Goal: Register for event/course

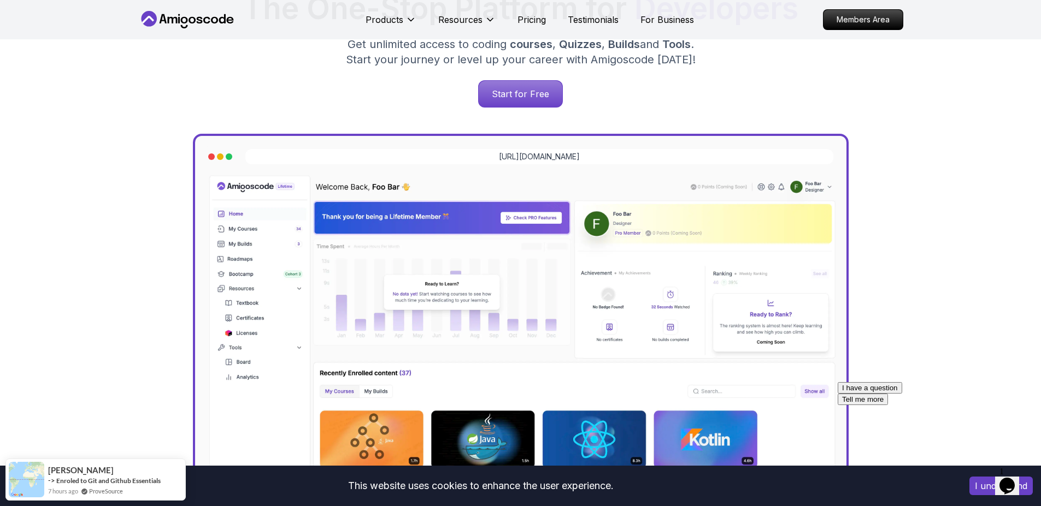
scroll to position [197, 0]
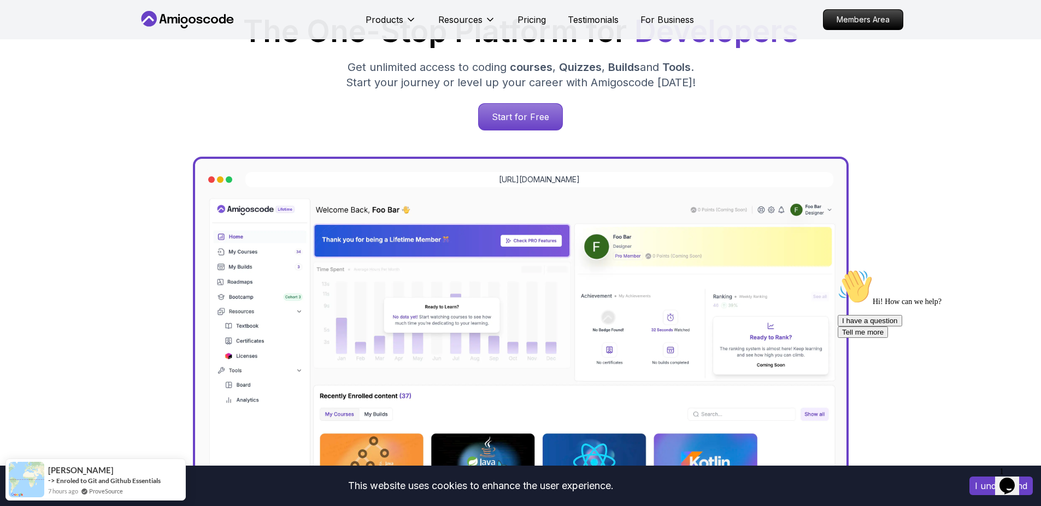
click at [524, 122] on p "Start for Free" at bounding box center [521, 117] width 84 height 26
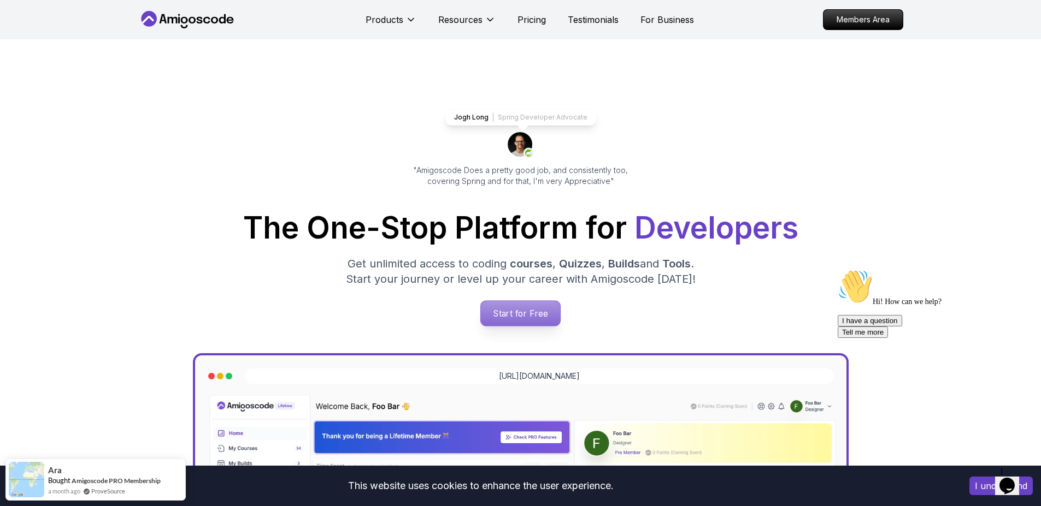
click at [527, 320] on p "Start for Free" at bounding box center [520, 313] width 79 height 25
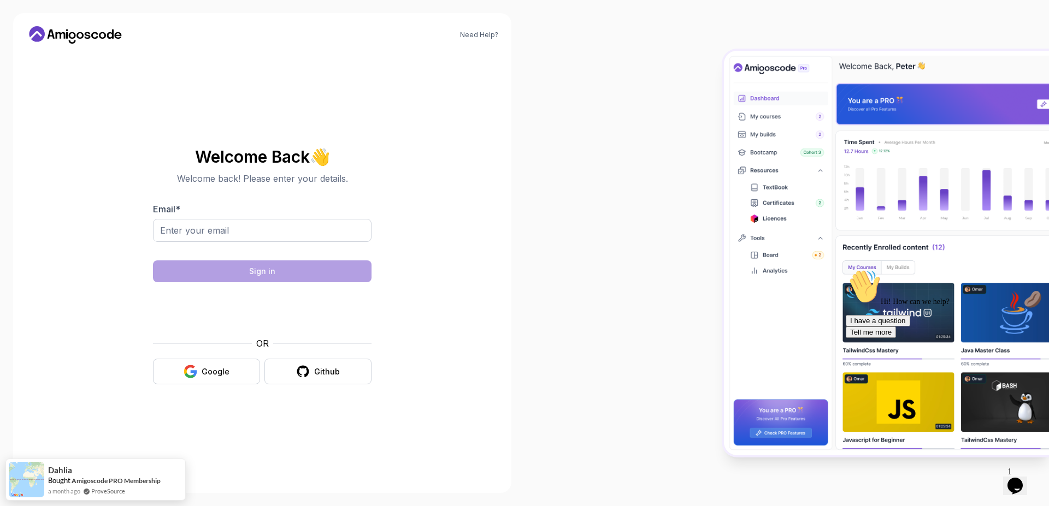
click at [196, 218] on div "Email *" at bounding box center [262, 228] width 219 height 51
click at [198, 226] on input "Email *" at bounding box center [262, 230] width 219 height 23
type input "[EMAIL_ADDRESS][DOMAIN_NAME]"
click at [206, 364] on button "Google" at bounding box center [206, 372] width 107 height 26
click at [213, 371] on div "Google" at bounding box center [216, 372] width 28 height 11
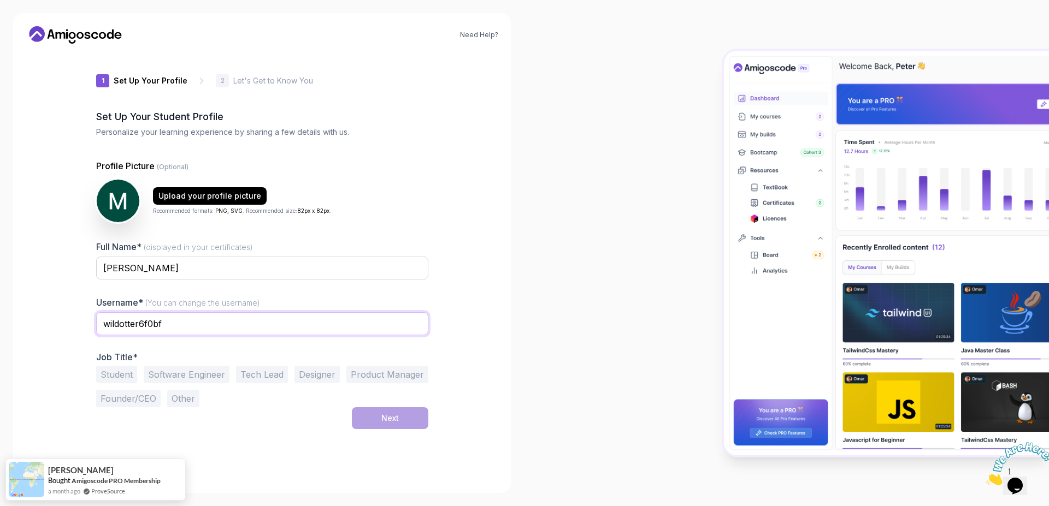
click at [173, 318] on input "wildotter6f0bf" at bounding box center [262, 323] width 332 height 23
type input "mzeouaou"
click at [110, 373] on button "Student" at bounding box center [116, 374] width 41 height 17
click at [199, 376] on button "Software Engineer" at bounding box center [187, 374] width 86 height 17
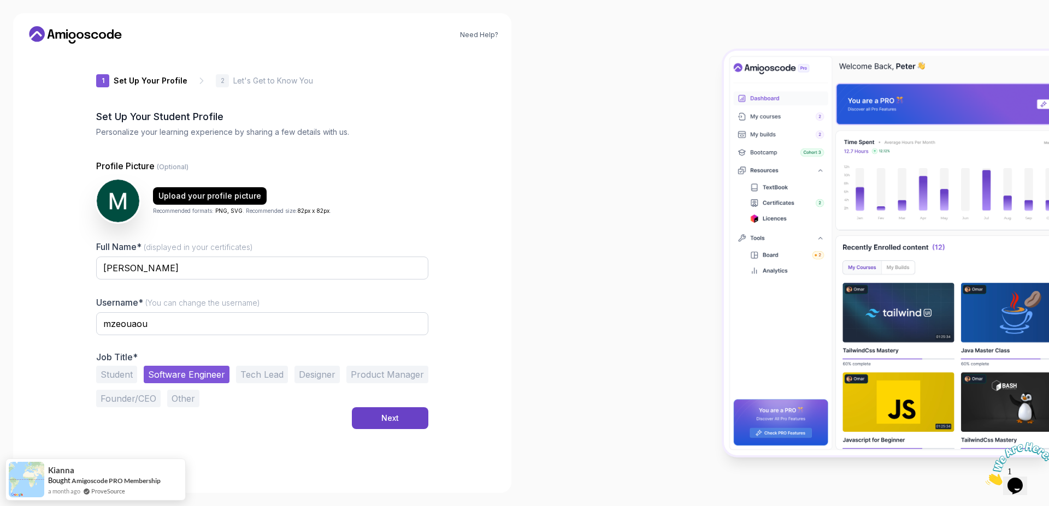
click at [100, 371] on button "Student" at bounding box center [116, 374] width 41 height 17
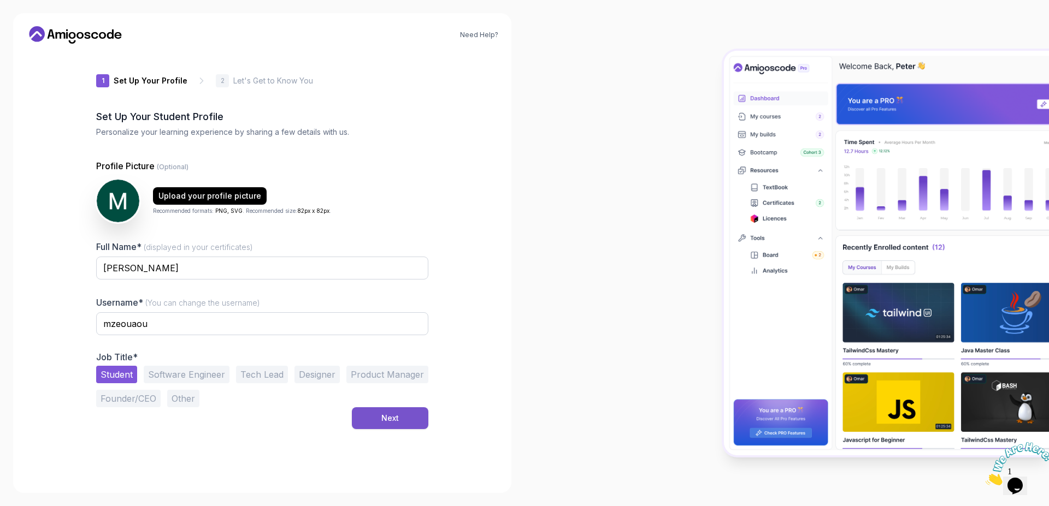
click at [394, 414] on div "Next" at bounding box center [389, 418] width 17 height 11
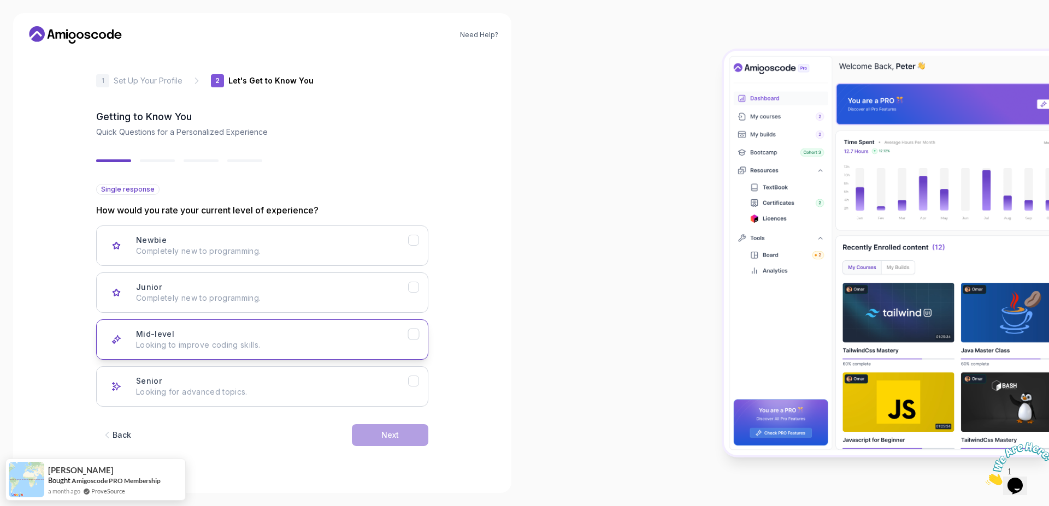
click at [407, 331] on div "Mid-level Looking to improve coding skills." at bounding box center [272, 340] width 272 height 22
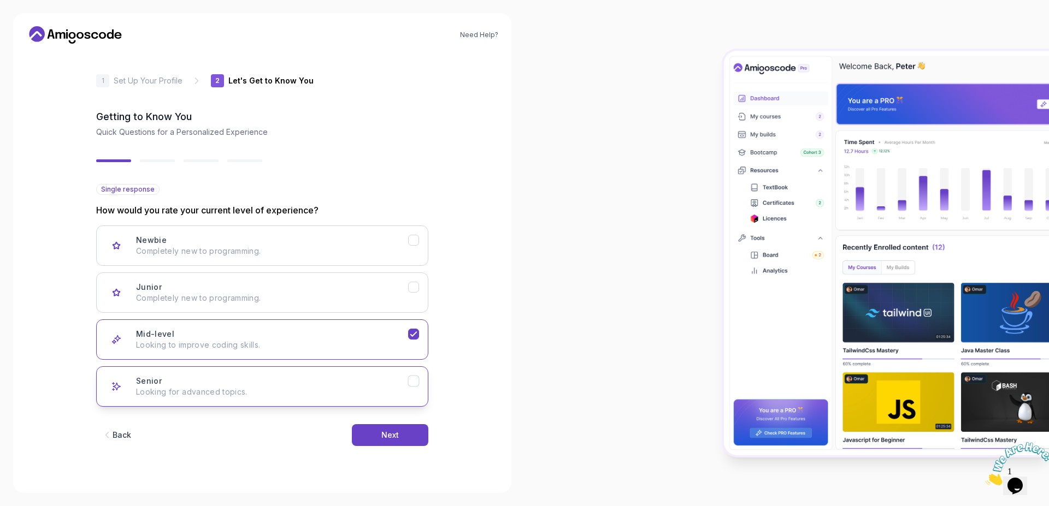
click at [390, 385] on div "Senior Looking for advanced topics." at bounding box center [272, 387] width 272 height 22
click at [396, 346] on p "Looking to improve coding skills." at bounding box center [272, 345] width 272 height 11
click at [394, 436] on div "Next" at bounding box center [389, 435] width 17 height 11
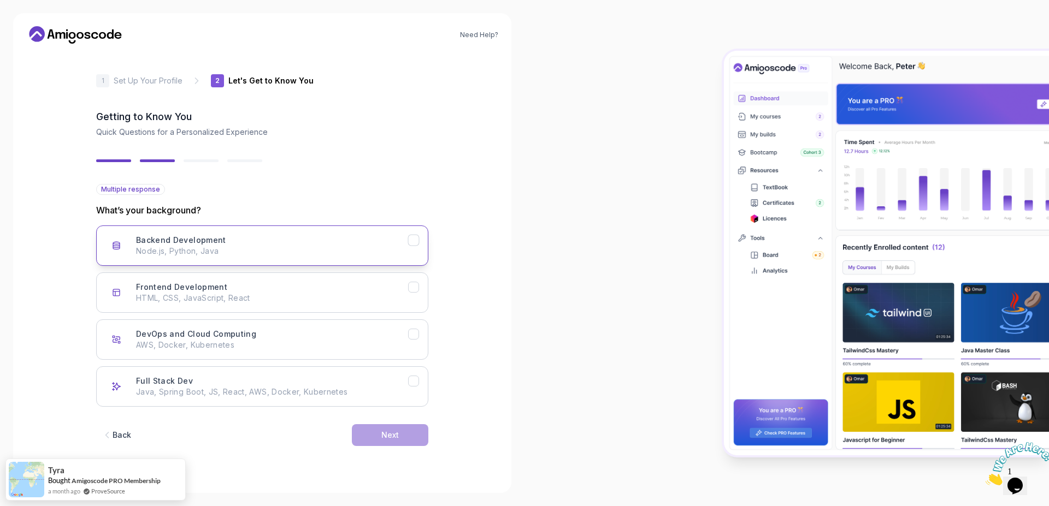
click at [414, 238] on icon "Backend Development" at bounding box center [414, 240] width 10 height 10
click at [397, 375] on button "Full Stack Dev Java, Spring Boot, JS, React, AWS, Docker, Kubernetes" at bounding box center [262, 387] width 332 height 40
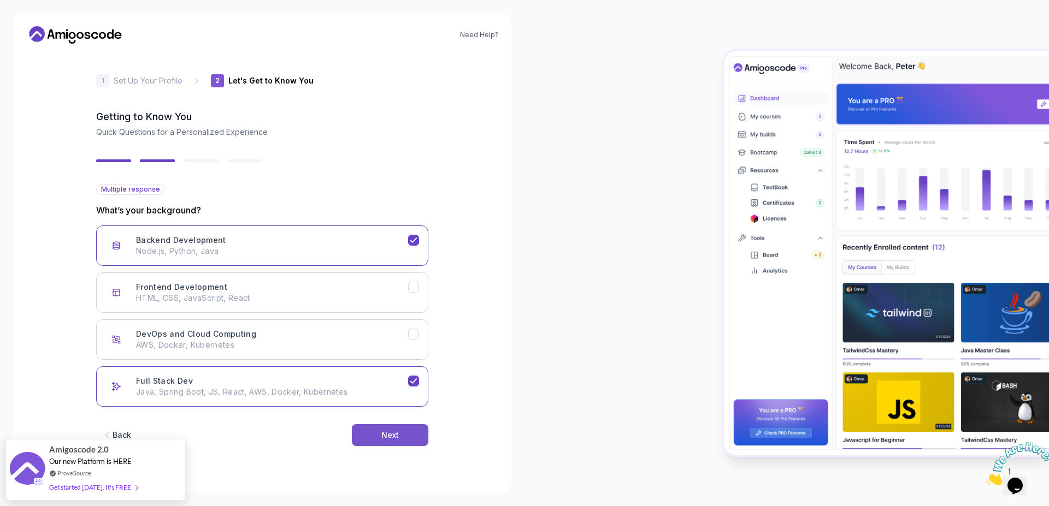
click at [370, 437] on button "Next" at bounding box center [390, 435] width 76 height 22
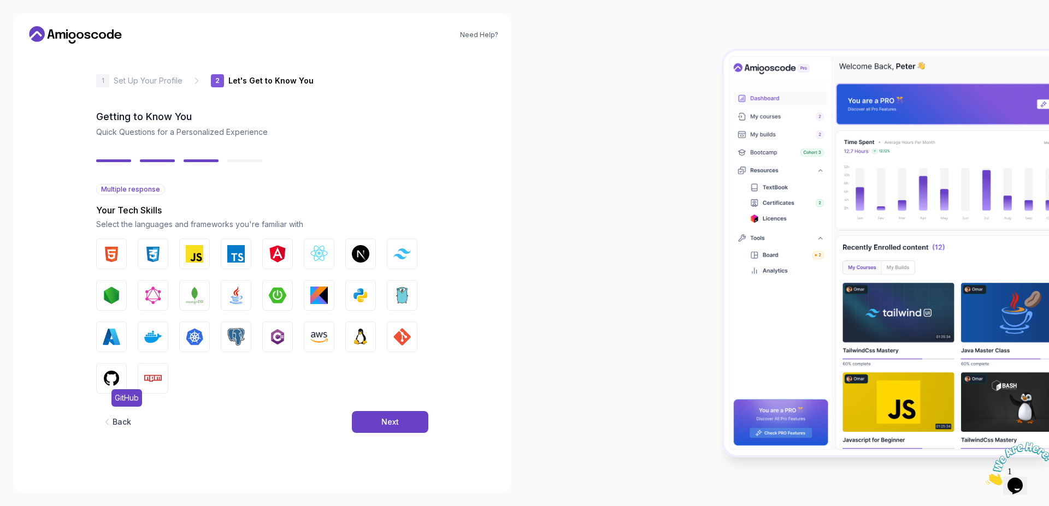
click at [109, 374] on img "button" at bounding box center [111, 378] width 17 height 17
click at [109, 244] on button "HTML" at bounding box center [111, 254] width 31 height 31
click at [401, 334] on img "button" at bounding box center [401, 336] width 17 height 17
click at [362, 338] on img "button" at bounding box center [360, 336] width 17 height 17
click at [111, 374] on img "button" at bounding box center [111, 378] width 17 height 17
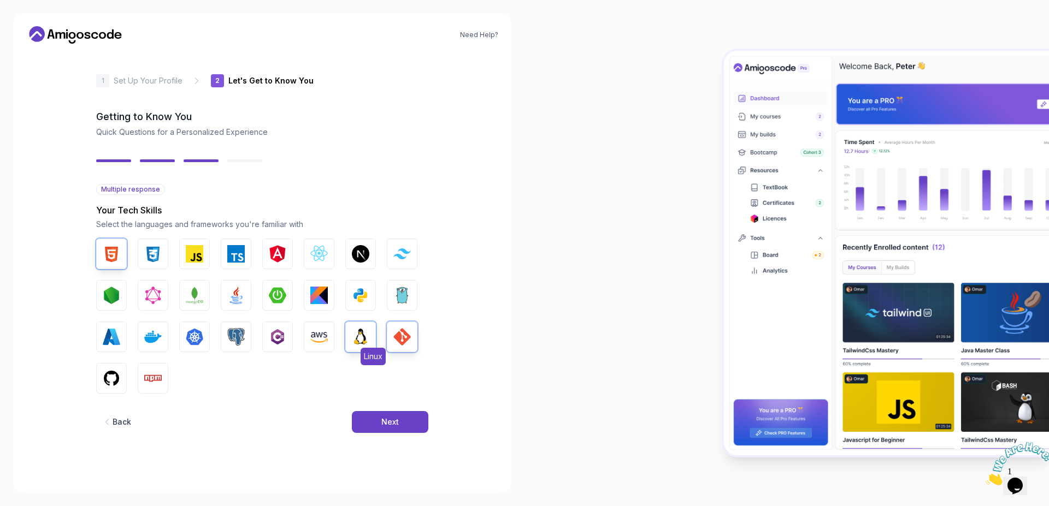
click at [362, 328] on img "button" at bounding box center [360, 336] width 17 height 17
click at [399, 329] on img "button" at bounding box center [401, 336] width 17 height 17
click at [116, 253] on img "button" at bounding box center [111, 253] width 17 height 17
click at [403, 427] on button "Next" at bounding box center [390, 422] width 76 height 22
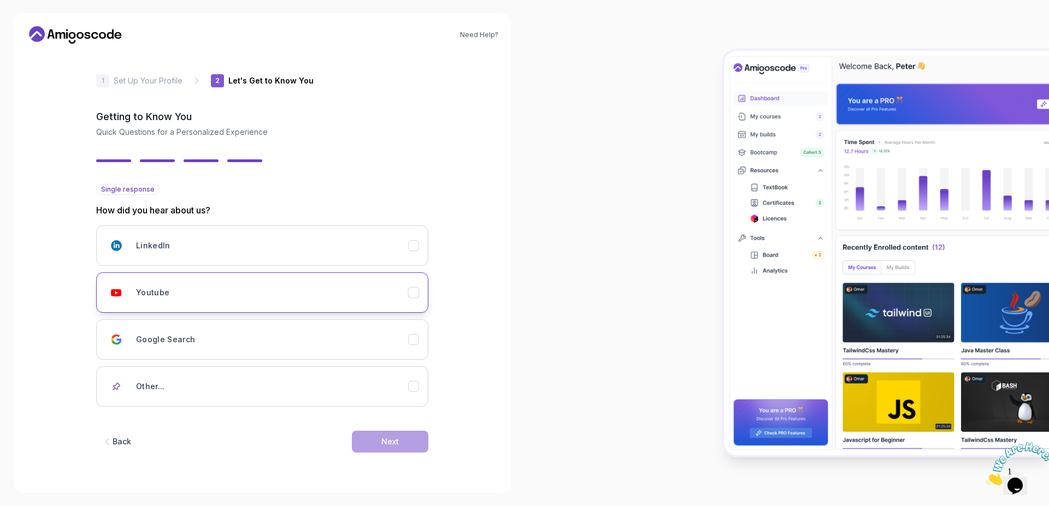
click at [302, 305] on button "Youtube" at bounding box center [262, 293] width 332 height 40
click at [405, 446] on button "Next" at bounding box center [390, 442] width 76 height 22
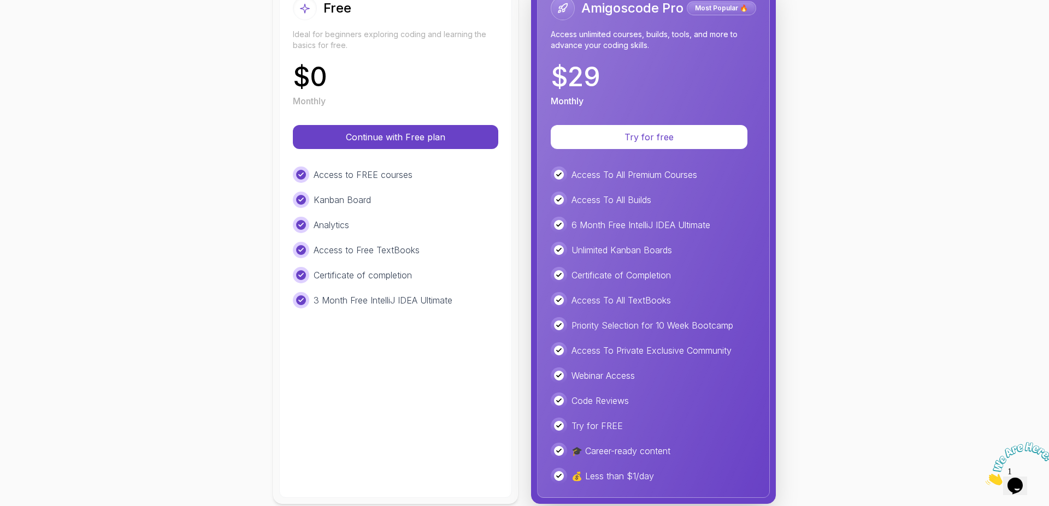
scroll to position [174, 0]
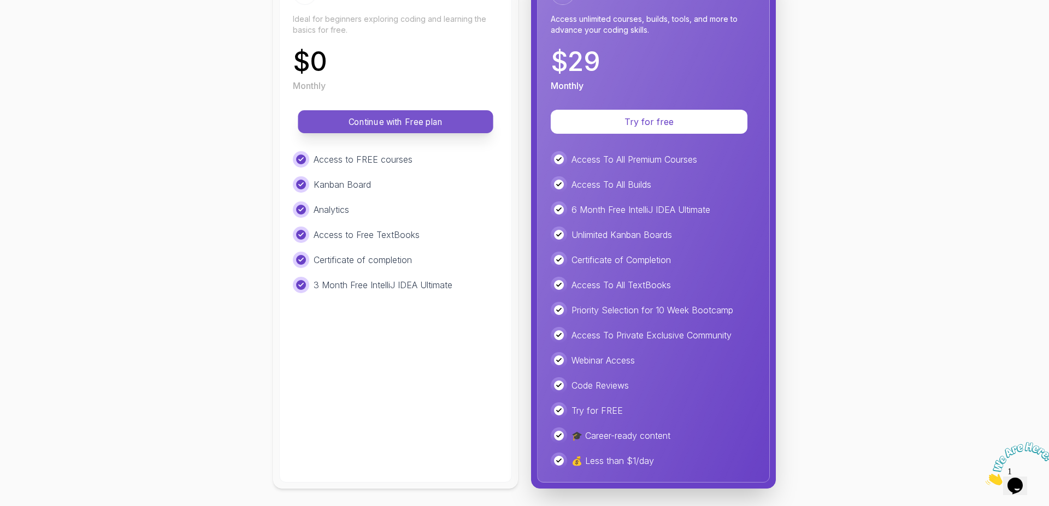
click at [385, 116] on p "Continue with Free plan" at bounding box center [395, 122] width 170 height 13
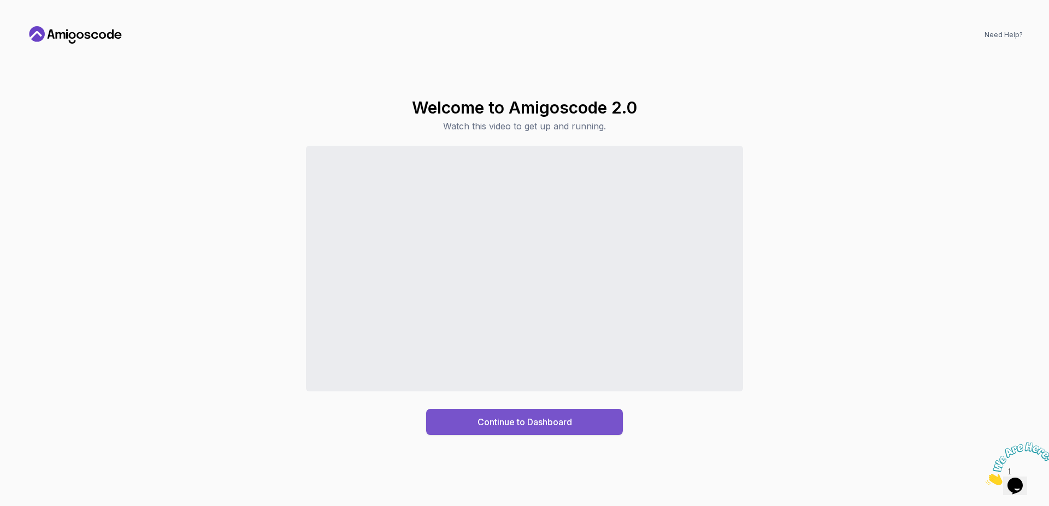
click at [504, 426] on div "Continue to Dashboard" at bounding box center [524, 422] width 95 height 13
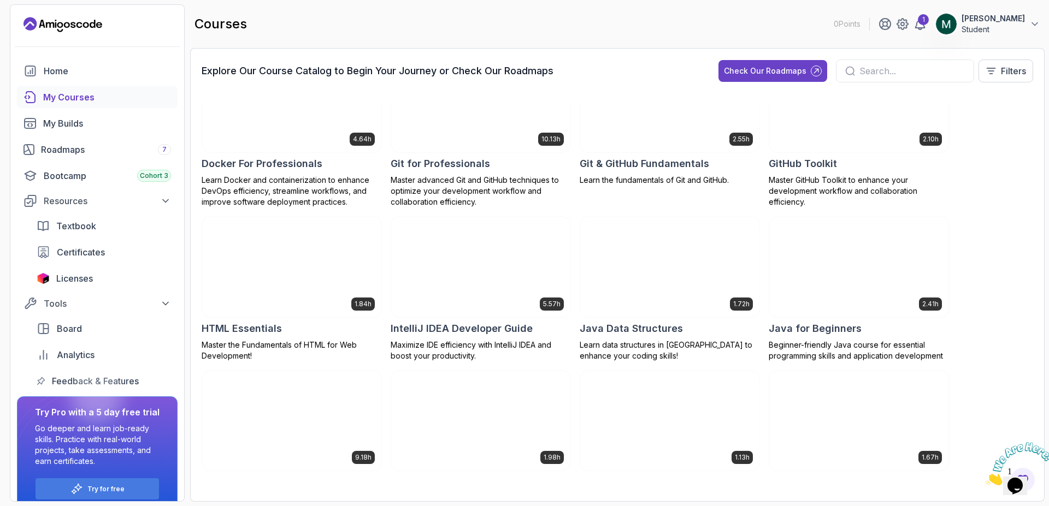
scroll to position [459, 0]
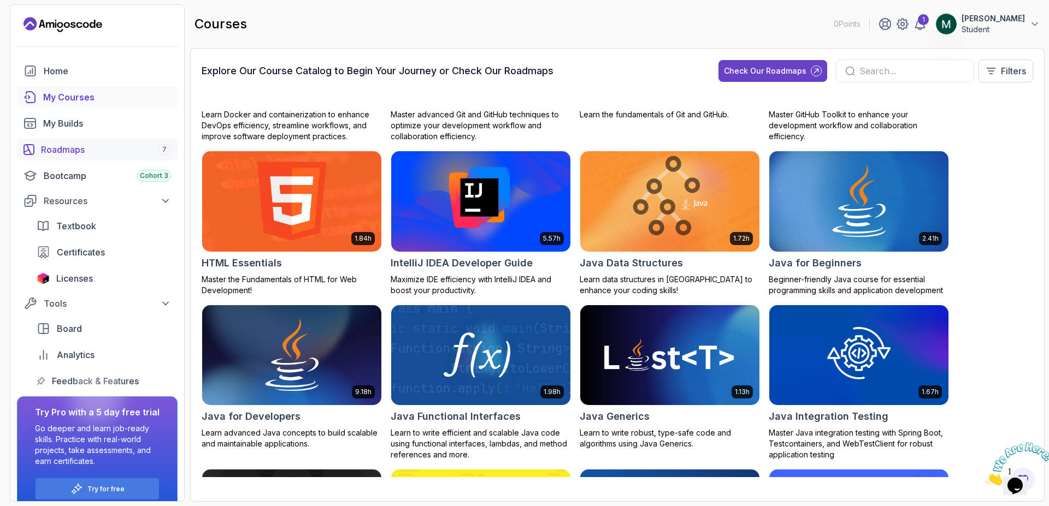
click at [146, 149] on div "Roadmaps 7" at bounding box center [106, 149] width 130 height 13
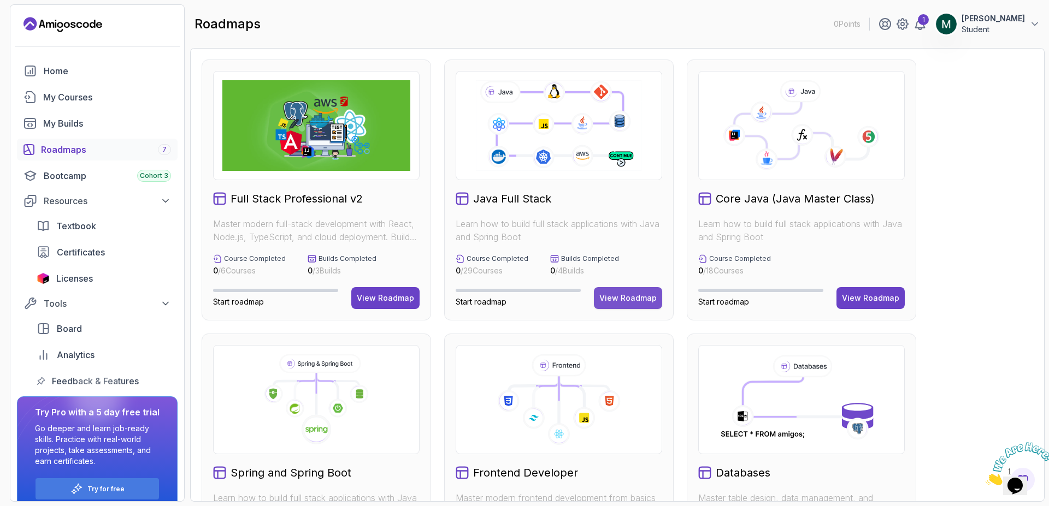
click at [625, 300] on div "View Roadmap" at bounding box center [627, 298] width 57 height 11
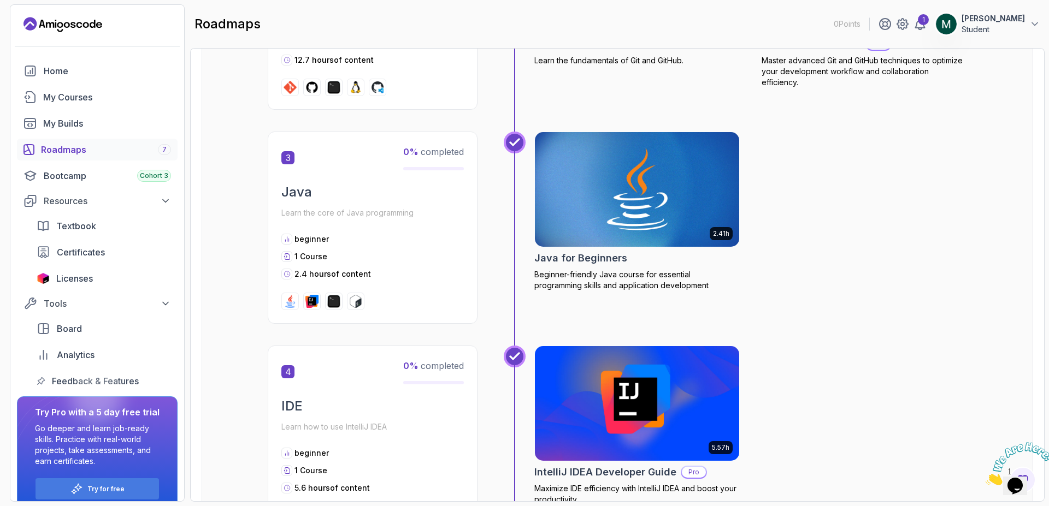
scroll to position [540, 0]
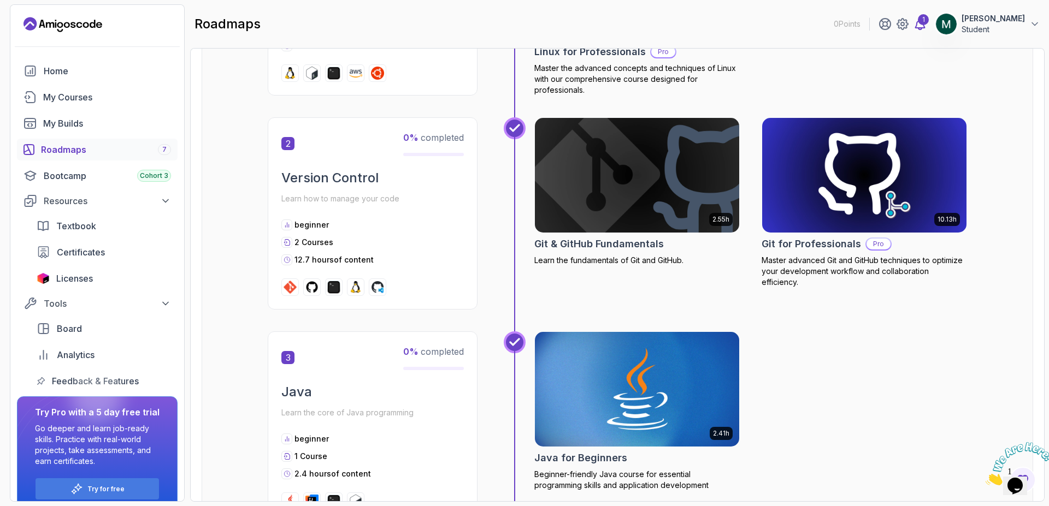
click at [916, 23] on icon at bounding box center [920, 24] width 9 height 11
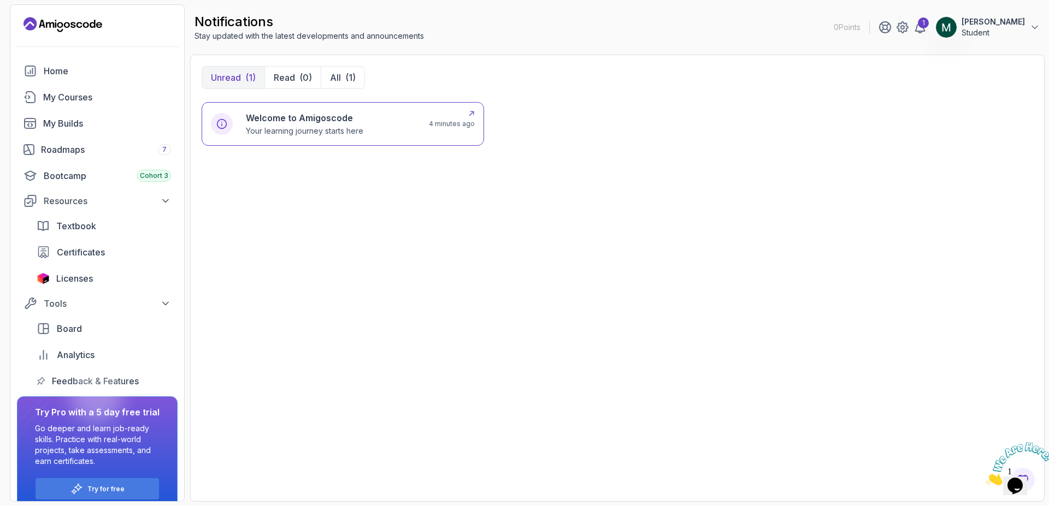
click at [270, 127] on p "Your learning journey starts here" at bounding box center [304, 131] width 117 height 11
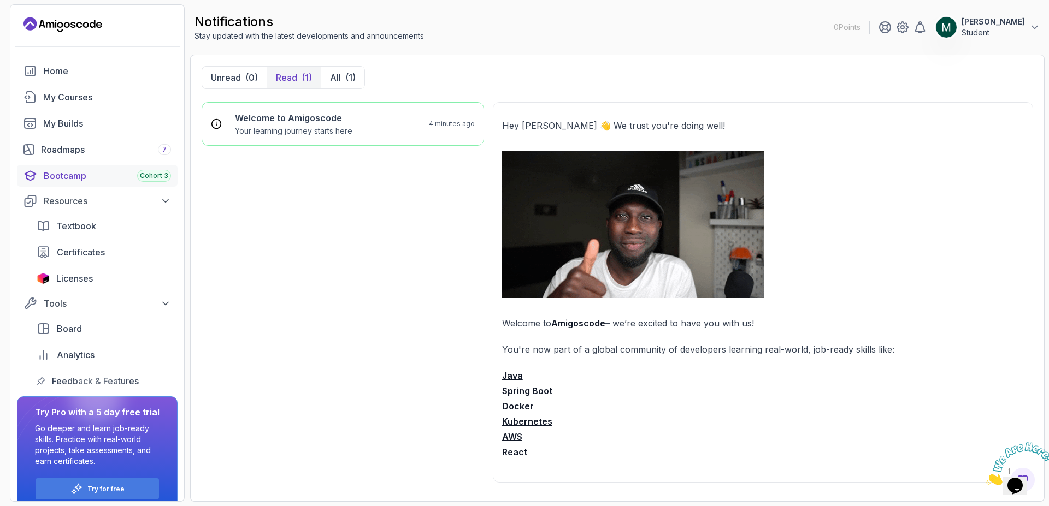
click at [60, 169] on div "Bootcamp Cohort 3" at bounding box center [107, 175] width 127 height 13
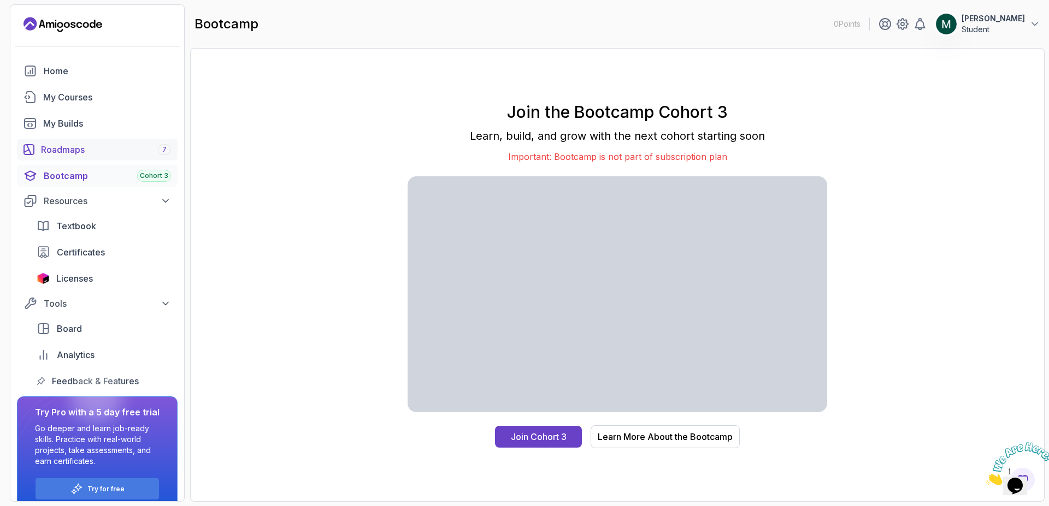
click at [109, 147] on div "Roadmaps 7" at bounding box center [106, 149] width 130 height 13
